Goal: Information Seeking & Learning: Learn about a topic

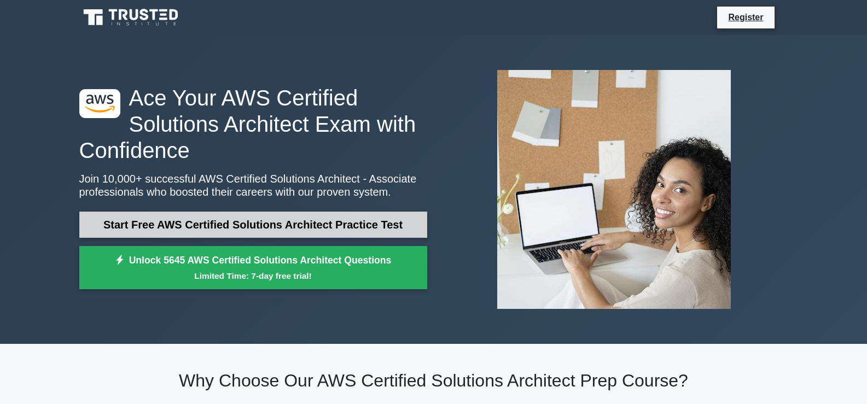
click at [223, 217] on link "Start Free AWS Certified Solutions Architect Practice Test" at bounding box center [253, 225] width 348 height 26
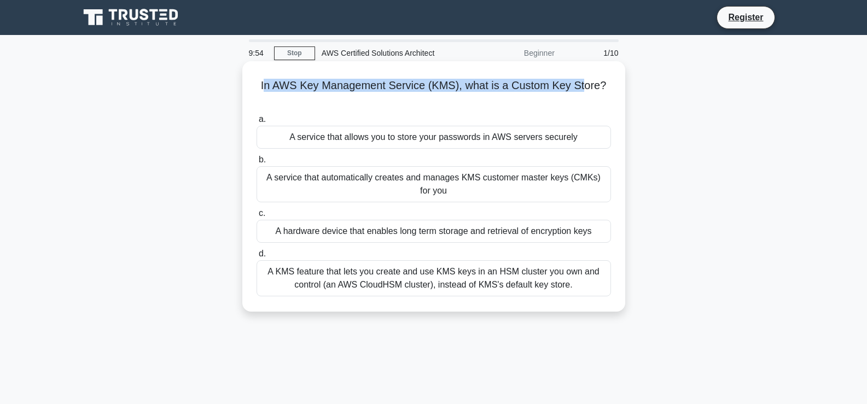
drag, startPoint x: 263, startPoint y: 84, endPoint x: 587, endPoint y: 86, distance: 324.5
click at [587, 86] on h5 "In AWS Key Management Service (KMS), what is a Custom Key Store? .spinner_0XTQ{…" at bounding box center [434, 92] width 357 height 27
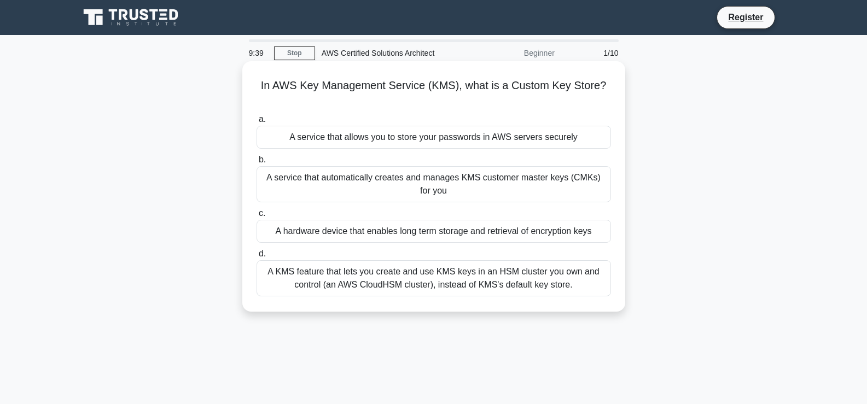
click at [494, 140] on div "A service that allows you to store your passwords in AWS servers securely" at bounding box center [434, 137] width 355 height 23
click at [257, 123] on input "a. A service that allows you to store your passwords in AWS servers securely" at bounding box center [257, 119] width 0 height 7
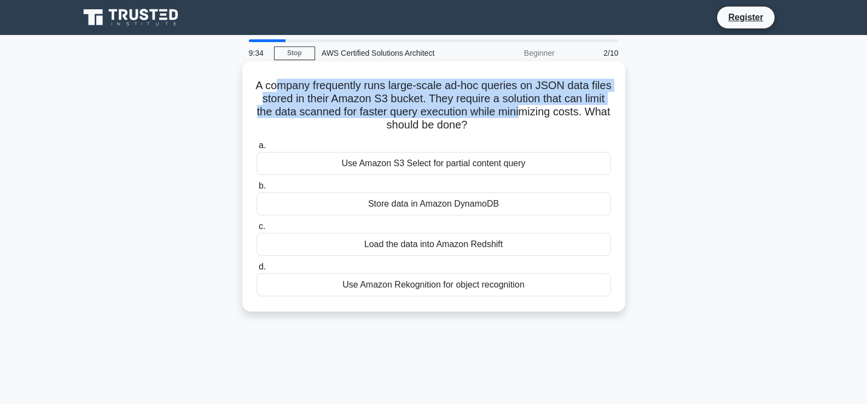
drag, startPoint x: 289, startPoint y: 89, endPoint x: 552, endPoint y: 91, distance: 262.6
click at [538, 104] on h5 "A company frequently runs large-scale ad-hoc queries on JSON data files stored …" at bounding box center [434, 106] width 357 height 54
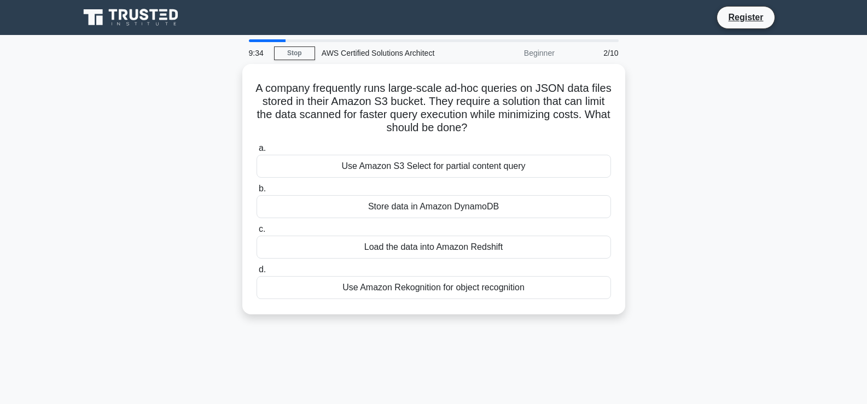
click at [579, 58] on div "2/10" at bounding box center [593, 53] width 64 height 22
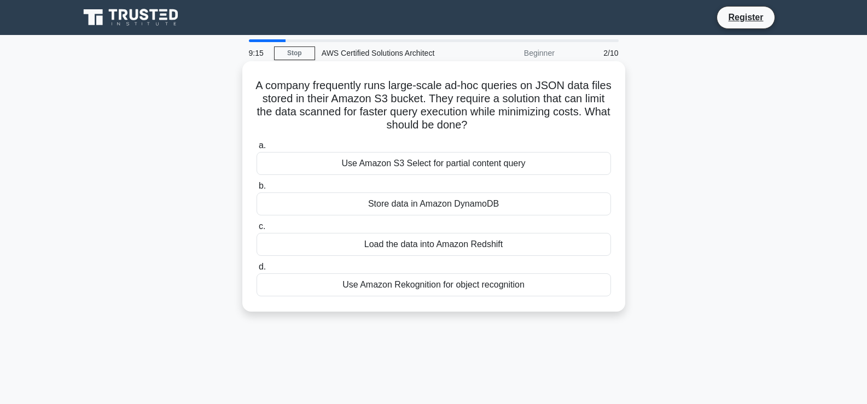
drag, startPoint x: 283, startPoint y: 82, endPoint x: 564, endPoint y: 119, distance: 283.1
click at [564, 119] on h5 "A company frequently runs large-scale ad-hoc queries on JSON data files stored …" at bounding box center [434, 106] width 357 height 54
click at [506, 210] on div "Store data in Amazon DynamoDB" at bounding box center [434, 204] width 355 height 23
click at [257, 190] on input "b. Store data in Amazon DynamoDB" at bounding box center [257, 186] width 0 height 7
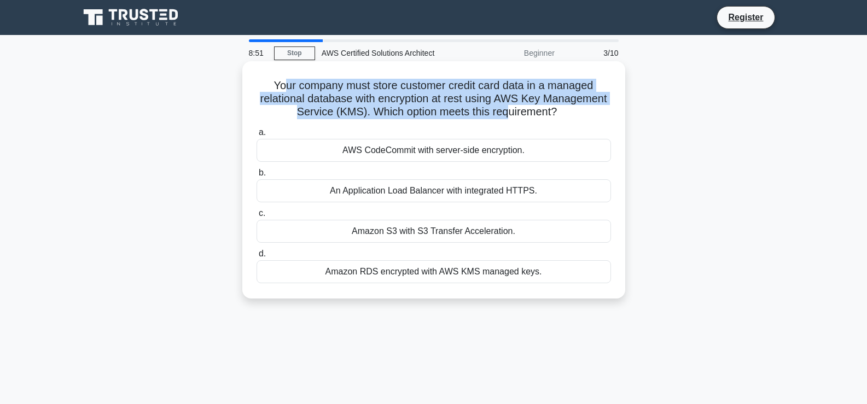
drag, startPoint x: 287, startPoint y: 85, endPoint x: 507, endPoint y: 118, distance: 222.4
click at [507, 118] on h5 "Your company must store customer credit card data in a managed relational datab…" at bounding box center [434, 99] width 357 height 40
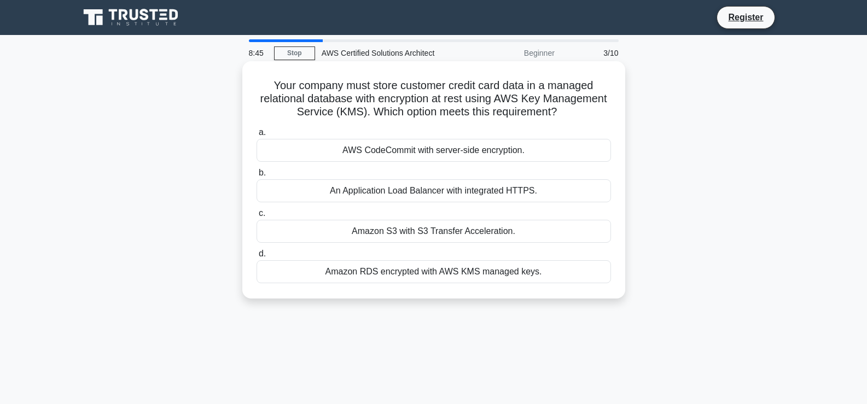
click at [461, 266] on div "Amazon RDS encrypted with AWS KMS managed keys." at bounding box center [434, 271] width 355 height 23
click at [257, 258] on input "d. Amazon RDS encrypted with AWS KMS managed keys." at bounding box center [257, 254] width 0 height 7
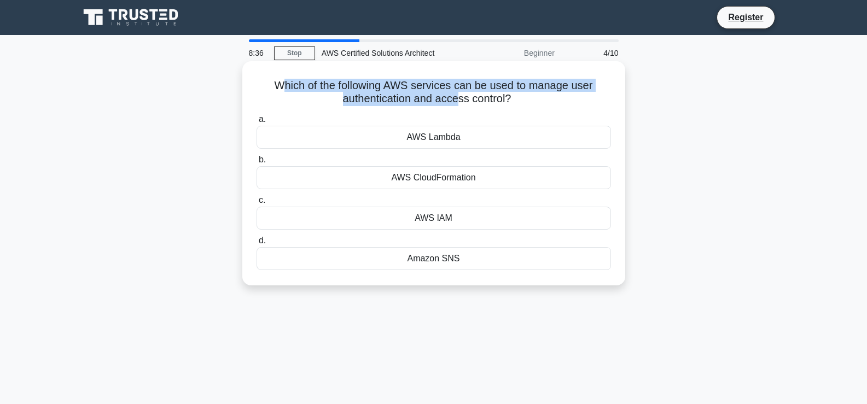
drag, startPoint x: 286, startPoint y: 86, endPoint x: 459, endPoint y: 97, distance: 173.2
click at [459, 97] on h5 "Which of the following AWS services can be used to manage user authentication a…" at bounding box center [434, 92] width 357 height 27
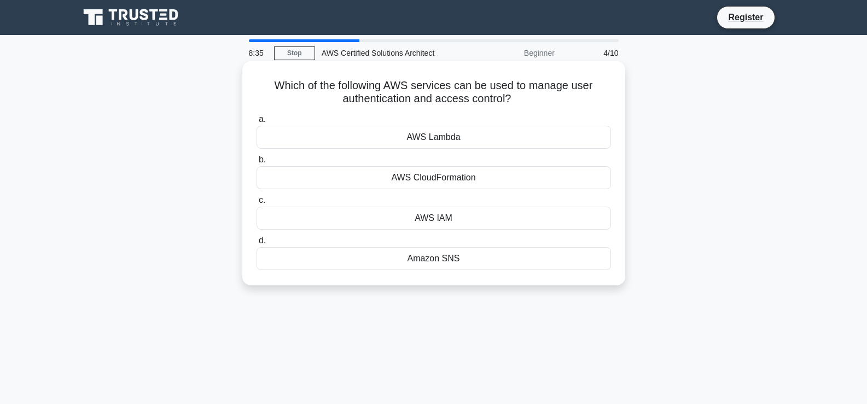
click at [449, 218] on div "AWS IAM" at bounding box center [434, 218] width 355 height 23
click at [257, 204] on input "c. AWS IAM" at bounding box center [257, 200] width 0 height 7
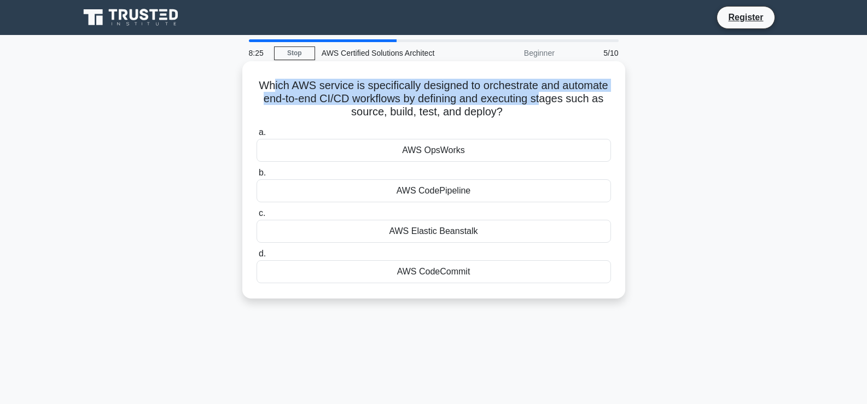
drag, startPoint x: 274, startPoint y: 88, endPoint x: 541, endPoint y: 104, distance: 268.1
click at [541, 104] on h5 "Which AWS service is specifically designed to orchestrate and automate end-to-e…" at bounding box center [434, 99] width 357 height 40
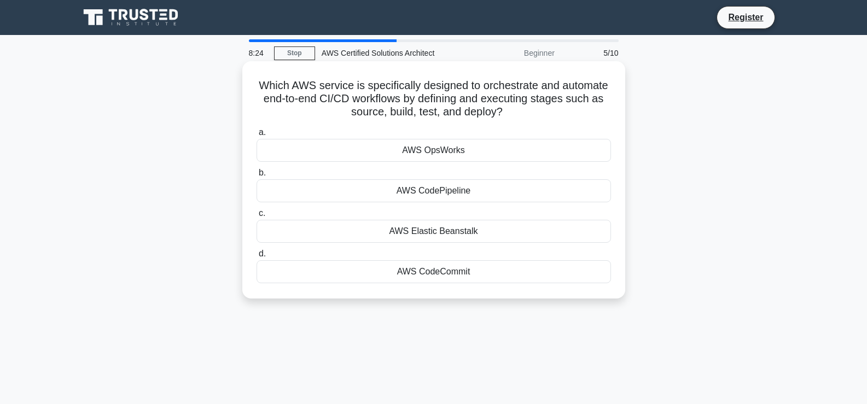
click at [445, 189] on div "AWS CodePipeline" at bounding box center [434, 190] width 355 height 23
click at [257, 177] on input "b. AWS CodePipeline" at bounding box center [257, 173] width 0 height 7
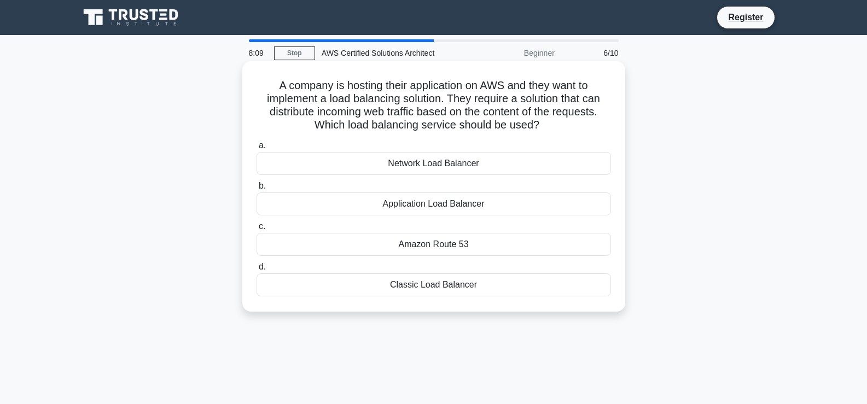
drag, startPoint x: 287, startPoint y: 86, endPoint x: 569, endPoint y: 125, distance: 284.4
click at [569, 125] on h5 "A company is hosting their application on AWS and they want to implement a load…" at bounding box center [434, 106] width 357 height 54
click at [501, 116] on h5 "A company is hosting their application on AWS and they want to implement a load…" at bounding box center [434, 106] width 357 height 54
click at [459, 202] on div "Application Load Balancer" at bounding box center [434, 204] width 355 height 23
click at [257, 190] on input "b. Application Load Balancer" at bounding box center [257, 186] width 0 height 7
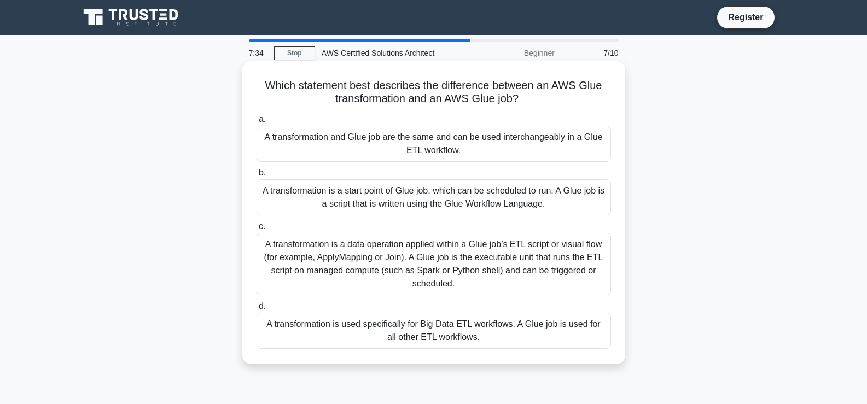
click at [500, 259] on div "A transformation is a data operation applied within a Glue job’s ETL script or …" at bounding box center [434, 264] width 355 height 62
click at [257, 230] on input "c. A transformation is a data operation applied within a Glue job’s ETL script …" at bounding box center [257, 226] width 0 height 7
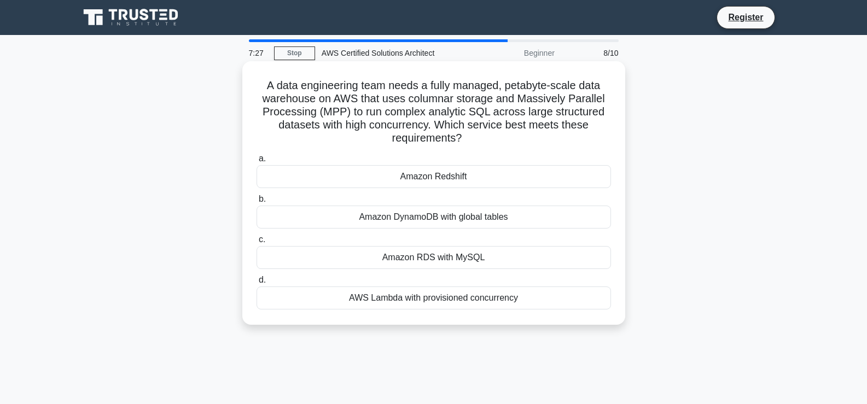
click at [484, 213] on div "Amazon DynamoDB with global tables" at bounding box center [434, 217] width 355 height 23
click at [257, 203] on input "b. Amazon DynamoDB with global tables" at bounding box center [257, 199] width 0 height 7
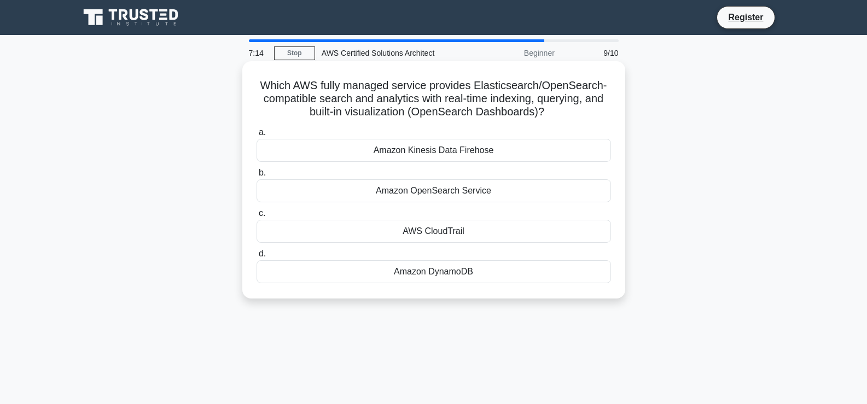
click at [497, 138] on label "a. Amazon Kinesis Data Firehose" at bounding box center [434, 144] width 355 height 36
click at [257, 136] on input "a. Amazon Kinesis Data Firehose" at bounding box center [257, 132] width 0 height 7
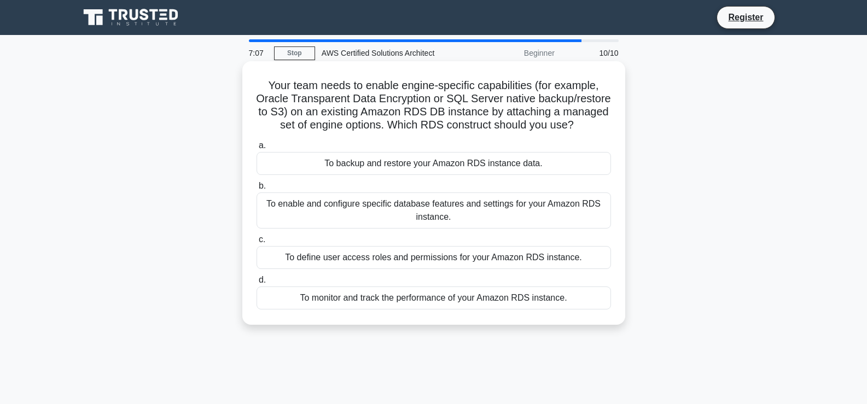
click at [502, 213] on div "To enable and configure specific database features and settings for your Amazon…" at bounding box center [434, 211] width 355 height 36
click at [257, 190] on input "b. To enable and configure specific database features and settings for your Ama…" at bounding box center [257, 186] width 0 height 7
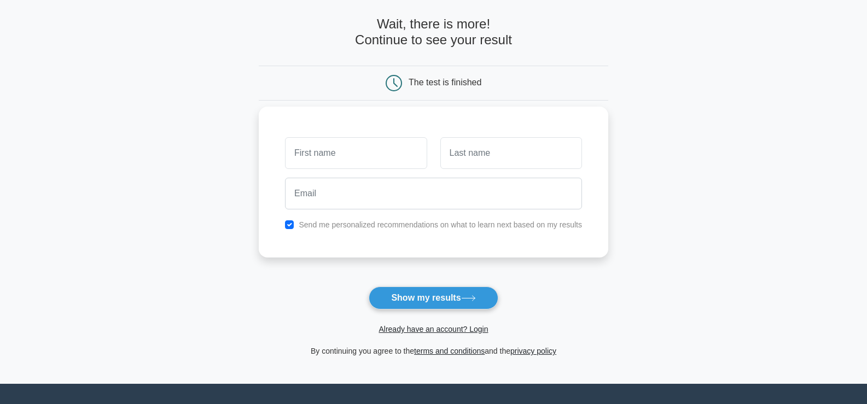
scroll to position [14, 0]
